Goal: Navigation & Orientation: Find specific page/section

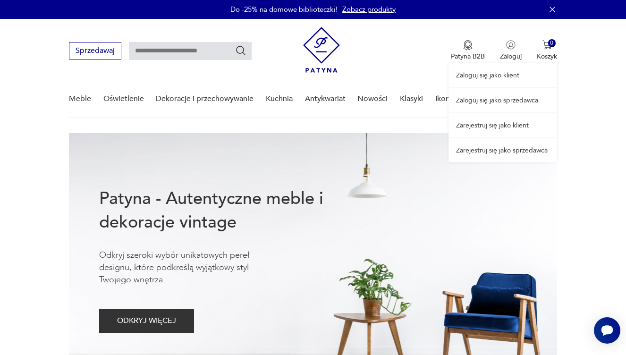
click at [505, 99] on link "Zaloguj się jako sprzedawca" at bounding box center [503, 100] width 109 height 24
click at [500, 93] on link "Zaloguj się jako sprzedawca" at bounding box center [503, 100] width 109 height 24
click at [510, 97] on link "Zaloguj się jako sprzedawca" at bounding box center [503, 100] width 109 height 24
click at [490, 98] on link "Zaloguj się jako sprzedawca" at bounding box center [503, 100] width 109 height 24
